Goal: Complete Application Form: Complete application form

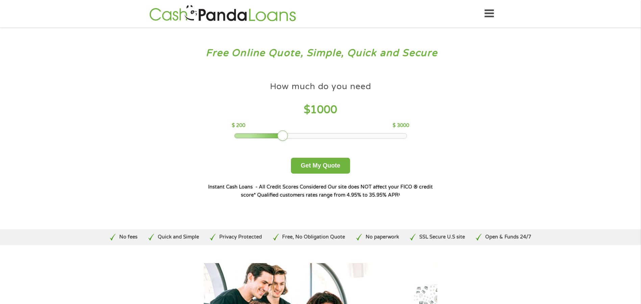
click at [321, 138] on div at bounding box center [320, 135] width 173 height 5
click at [326, 135] on div at bounding box center [320, 135] width 172 height 5
click at [314, 162] on button "Get My Quote" at bounding box center [320, 166] width 59 height 16
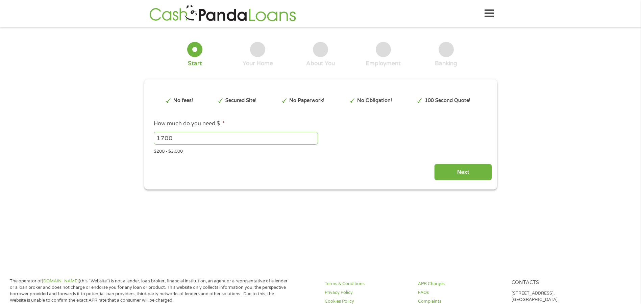
type input "EAIaIQobChMItY_o257-jwMVngIMAh06oy9iEAAYAyAAEgIyPfD_BwE"
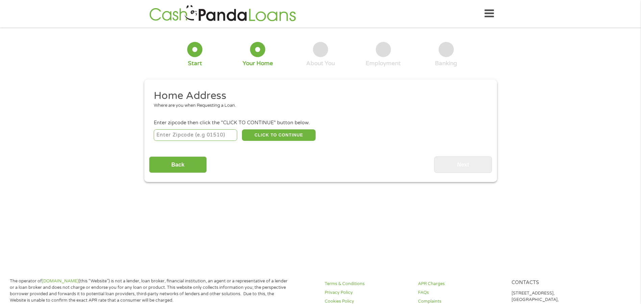
click at [192, 135] on input "number" at bounding box center [195, 134] width 83 height 11
type input "32246"
click at [278, 131] on button "CLICK TO CONTINUE" at bounding box center [279, 134] width 74 height 11
type input "32246"
type input "Jacksonville"
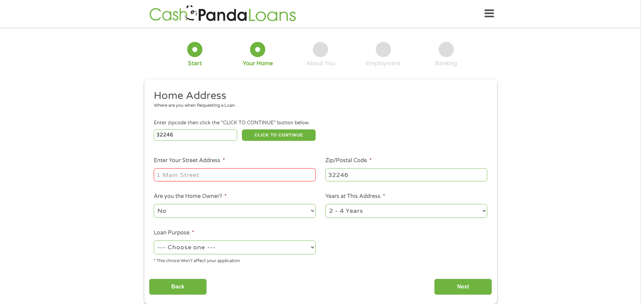
click at [224, 177] on input "Enter Your Street Address *" at bounding box center [235, 174] width 162 height 13
type input "2304 St Johns Bluff Rd unit 6107"
click at [372, 207] on select "1 Year or less 1 - 2 Years 2 - 4 Years Over 4 Years" at bounding box center [406, 211] width 162 height 14
select select "12months"
click at [325, 204] on select "1 Year or less 1 - 2 Years 2 - 4 Years Over 4 Years" at bounding box center [406, 211] width 162 height 14
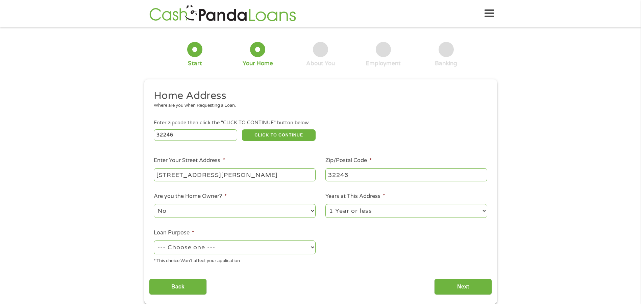
click at [249, 247] on select "--- Choose one --- Pay Bills Debt Consolidation Home Improvement Major Purchase…" at bounding box center [235, 247] width 162 height 14
select select "paybills"
click at [154, 240] on select "--- Choose one --- Pay Bills Debt Consolidation Home Improvement Major Purchase…" at bounding box center [235, 247] width 162 height 14
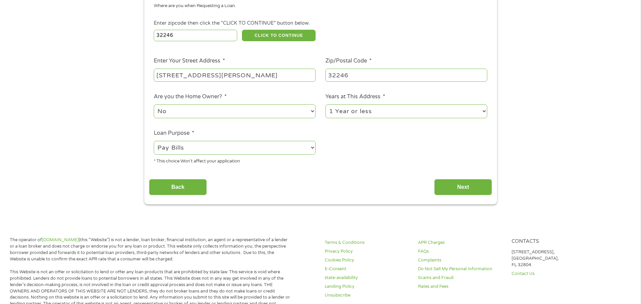
scroll to position [101, 0]
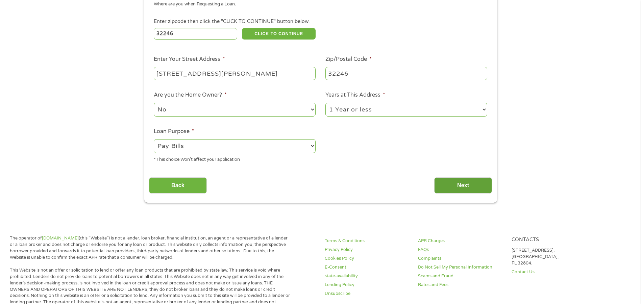
click at [451, 180] on input "Next" at bounding box center [463, 185] width 58 height 17
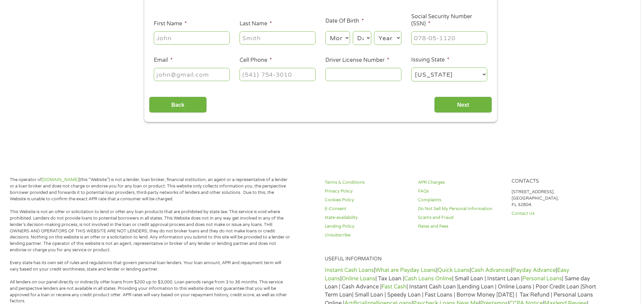
scroll to position [0, 0]
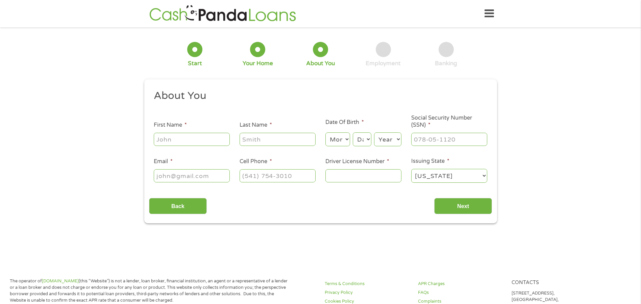
click at [187, 141] on input "First Name *" at bounding box center [192, 139] width 76 height 13
type input "Richard"
click at [265, 138] on input "Last Name *" at bounding box center [277, 139] width 76 height 13
type input "Campagnone Sr"
click at [341, 135] on select "Month 1 2 3 4 5 6 7 8 9 10 11 12" at bounding box center [337, 139] width 25 height 14
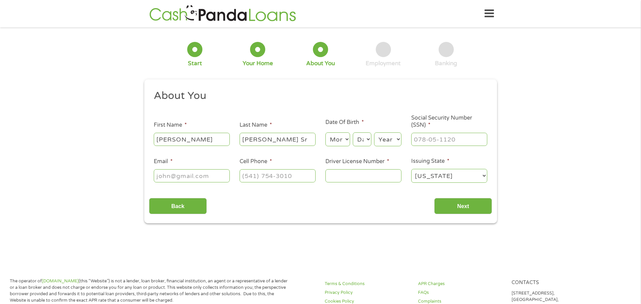
select select "7"
click at [325, 132] on select "Month 1 2 3 4 5 6 7 8 9 10 11 12" at bounding box center [337, 139] width 25 height 14
click at [354, 137] on select "Day 1 2 3 4 5 6 7 8 9 10 11 12 13 14 15 16 17 18 19 20 21 22 23 24 25 26 27 28 …" at bounding box center [362, 139] width 18 height 14
select select "3"
click at [353, 132] on select "Day 1 2 3 4 5 6 7 8 9 10 11 12 13 14 15 16 17 18 19 20 21 22 23 24 25 26 27 28 …" at bounding box center [362, 139] width 18 height 14
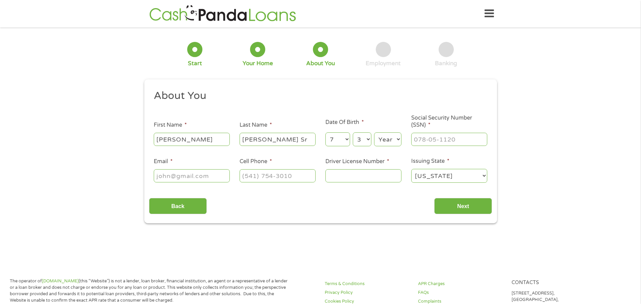
click at [394, 142] on select "Year 2007 2006 2005 2004 2003 2002 2001 2000 1999 1998 1997 1996 1995 1994 1993…" at bounding box center [387, 139] width 27 height 14
select select "1944"
click at [374, 132] on select "Year 2007 2006 2005 2004 2003 2002 2001 2000 1999 1998 1997 1996 1995 1994 1993…" at bounding box center [387, 139] width 27 height 14
click at [440, 142] on input "___-__-____" at bounding box center [449, 139] width 76 height 13
type input "036-28-7294"
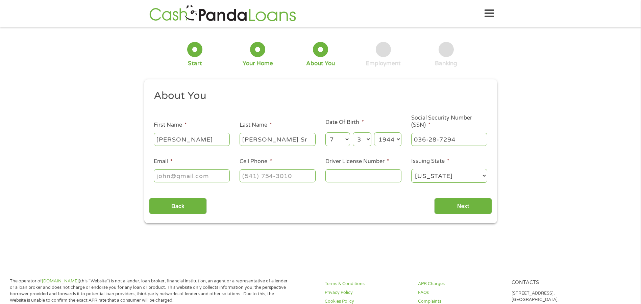
click at [176, 175] on input "Email *" at bounding box center [192, 175] width 76 height 13
type input "campagnonesr@yahoo.com"
click at [266, 172] on input "(___) ___-____" at bounding box center [277, 175] width 76 height 13
type input "(401) 799-0446"
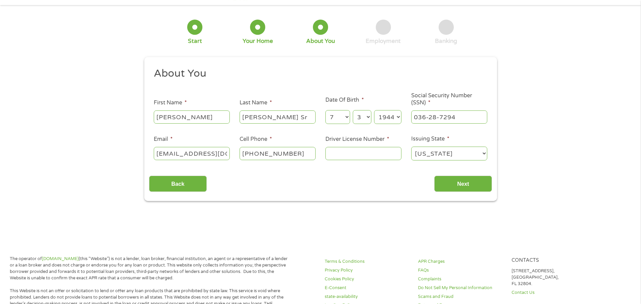
scroll to position [34, 0]
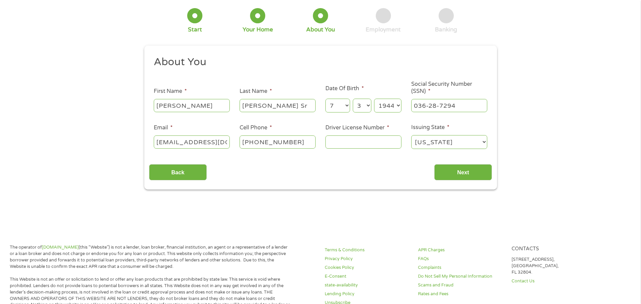
click at [340, 139] on input "Driver License Number *" at bounding box center [363, 141] width 76 height 13
type input "C229209202000"
click at [452, 172] on input "Next" at bounding box center [463, 172] width 58 height 17
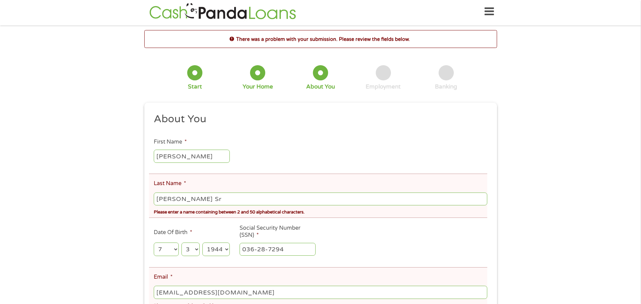
scroll to position [0, 0]
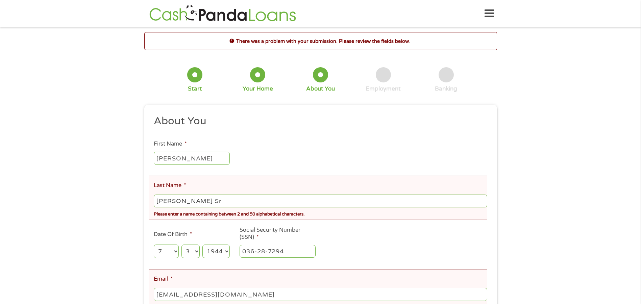
click at [210, 202] on input "Campagnone Sr" at bounding box center [320, 201] width 333 height 13
click at [108, 209] on div "There was a problem with your submission. Please review the fields below. 1 Sta…" at bounding box center [320, 209] width 641 height 354
click at [110, 207] on div "There was a problem with your submission. Please review the fields below. 1 Sta…" at bounding box center [320, 209] width 641 height 354
click at [206, 200] on input "Campagnone" at bounding box center [320, 201] width 333 height 13
click at [79, 175] on div "There was a problem with your submission. Please review the fields below. 1 Sta…" at bounding box center [320, 209] width 641 height 354
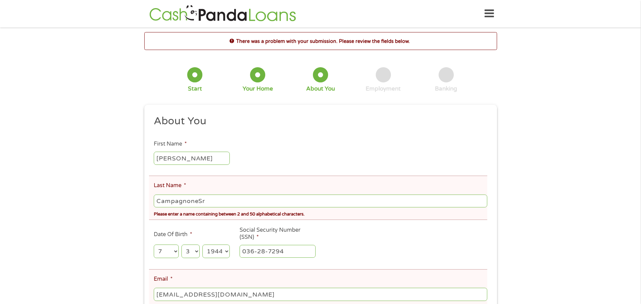
click at [79, 175] on div "There was a problem with your submission. Please review the fields below. 1 Sta…" at bounding box center [320, 209] width 641 height 354
click at [211, 202] on input "CampagnoneSr" at bounding box center [320, 201] width 333 height 13
type input "Campagnonesr"
click at [109, 210] on div "There was a problem with your submission. Please review the fields below. 1 Sta…" at bounding box center [320, 209] width 641 height 354
click at [185, 183] on span "*" at bounding box center [185, 185] width 2 height 7
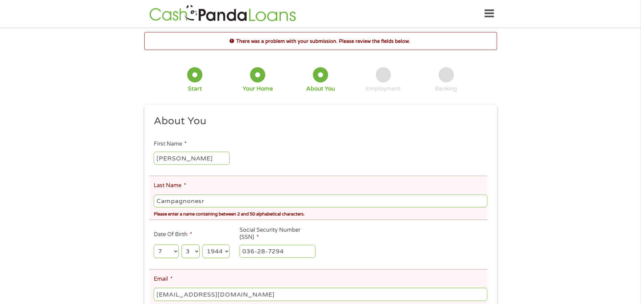
click at [185, 195] on input "Campagnonesr" at bounding box center [320, 201] width 333 height 13
